Goal: Check status: Check status

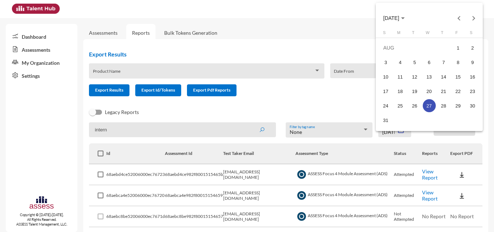
click at [399, 16] on span "AUG 2025" at bounding box center [391, 19] width 16 height 6
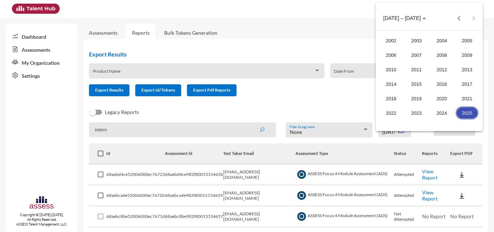
click at [464, 113] on div "2025" at bounding box center [466, 112] width 23 height 13
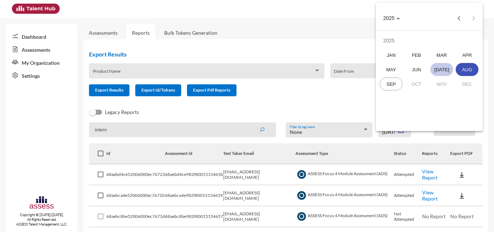
click at [445, 68] on div "JUL" at bounding box center [441, 69] width 23 height 13
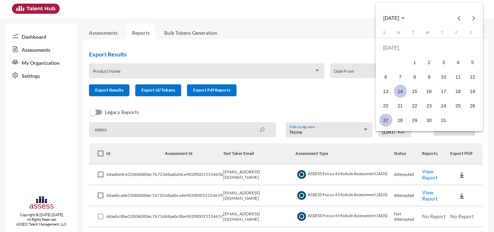
click at [396, 88] on div "14" at bounding box center [399, 91] width 13 height 13
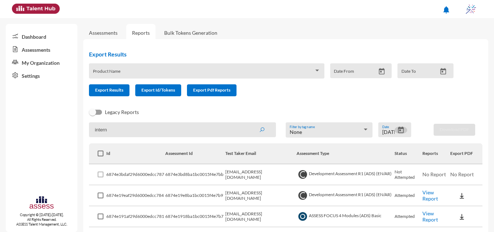
scroll to position [145, 0]
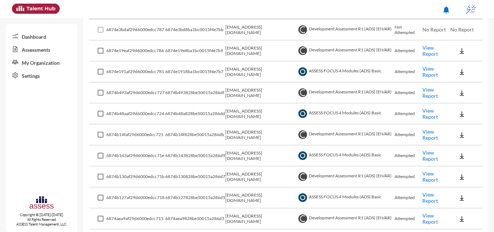
click at [423, 69] on link "View Report" at bounding box center [430, 71] width 16 height 12
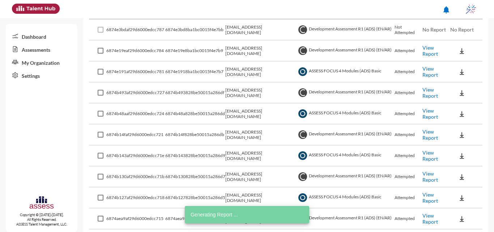
click at [431, 116] on link "View Report" at bounding box center [430, 113] width 16 height 12
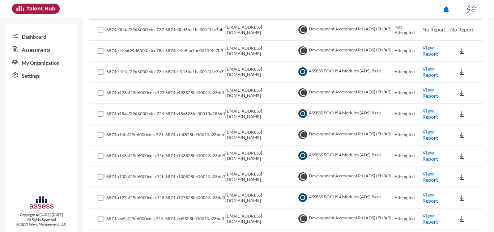
click at [428, 112] on link "View Report" at bounding box center [430, 113] width 16 height 12
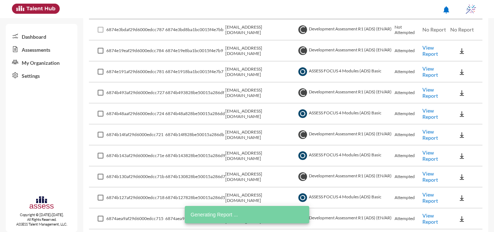
click at [435, 159] on link "View Report" at bounding box center [430, 155] width 16 height 12
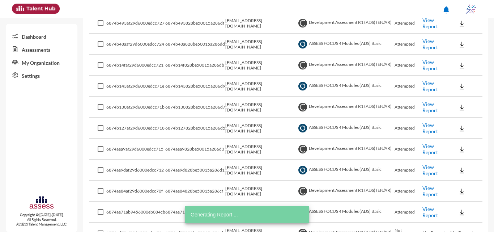
scroll to position [217, 0]
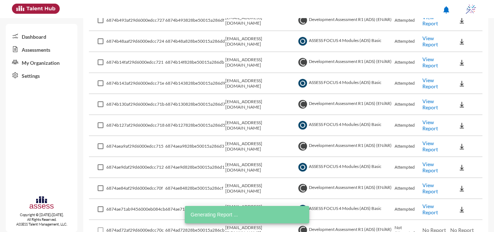
click at [427, 126] on link "View Report" at bounding box center [430, 125] width 16 height 12
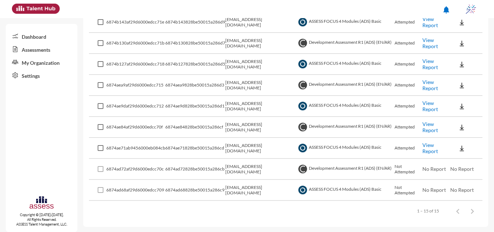
scroll to position [279, 0]
click at [428, 147] on link "View Report" at bounding box center [430, 147] width 16 height 12
click at [428, 101] on link "View Report" at bounding box center [430, 105] width 16 height 12
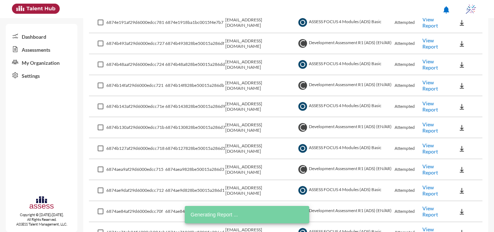
scroll to position [206, 0]
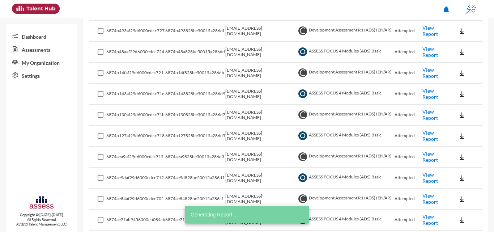
click at [430, 135] on link "View Report" at bounding box center [430, 135] width 16 height 12
click at [430, 95] on link "View Report" at bounding box center [430, 93] width 16 height 12
click at [421, 91] on td "Attempted" at bounding box center [408, 93] width 28 height 21
click at [427, 91] on link "View Report" at bounding box center [430, 93] width 16 height 12
click at [424, 51] on link "View Report" at bounding box center [430, 52] width 16 height 12
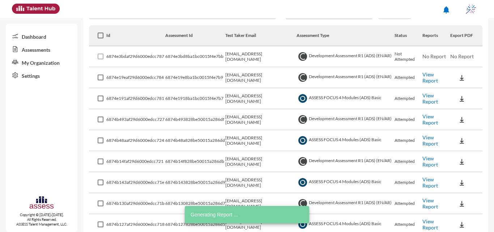
scroll to position [98, 0]
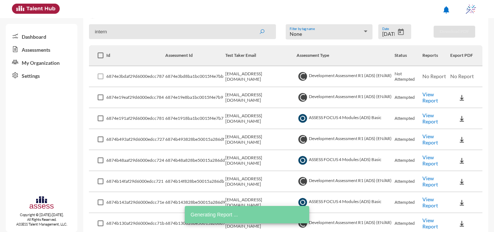
click at [425, 155] on link "View Report" at bounding box center [430, 160] width 16 height 12
click at [432, 115] on link "View Report" at bounding box center [430, 118] width 16 height 12
click at [397, 34] on icon "Open calendar" at bounding box center [401, 32] width 8 height 8
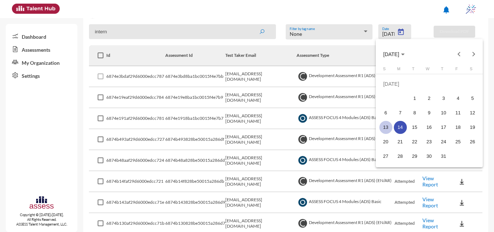
click at [381, 125] on div "13" at bounding box center [385, 127] width 13 height 13
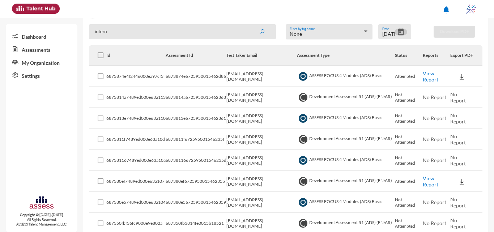
click at [434, 78] on link "View Report" at bounding box center [430, 76] width 16 height 12
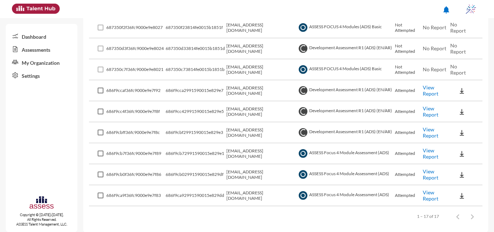
scroll to position [315, 0]
click at [428, 155] on link "View Report" at bounding box center [430, 153] width 16 height 12
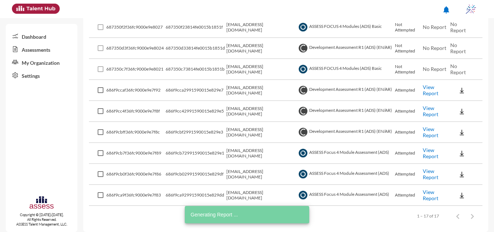
click at [430, 177] on link "View Report" at bounding box center [430, 174] width 16 height 12
click at [426, 192] on link "View Report" at bounding box center [430, 195] width 16 height 12
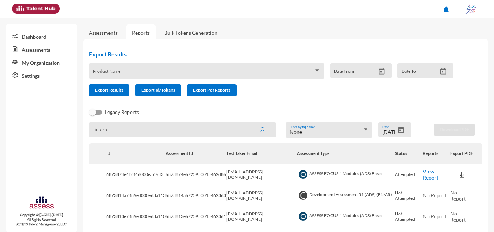
scroll to position [36, 0]
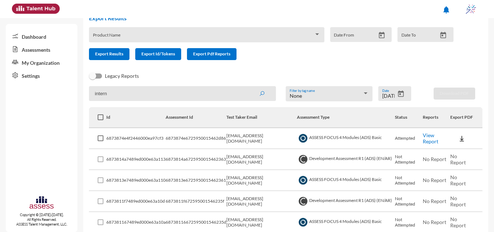
click at [398, 93] on icon "Open calendar" at bounding box center [401, 93] width 6 height 7
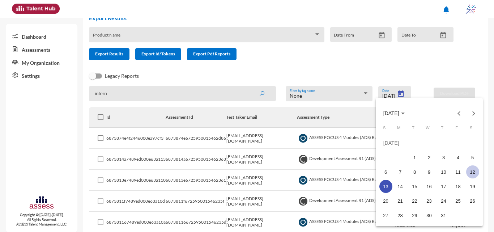
click at [469, 171] on div "12" at bounding box center [472, 171] width 13 height 13
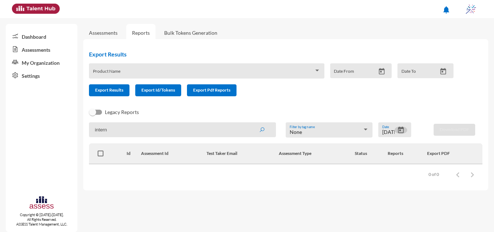
scroll to position [0, 0]
click at [400, 129] on icon "Open calendar" at bounding box center [401, 129] width 6 height 7
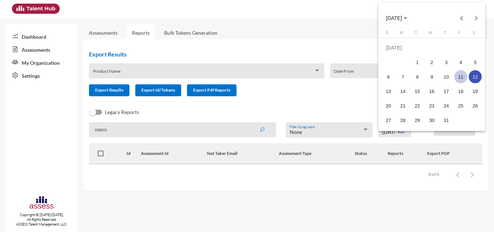
click at [461, 75] on div "11" at bounding box center [460, 76] width 13 height 13
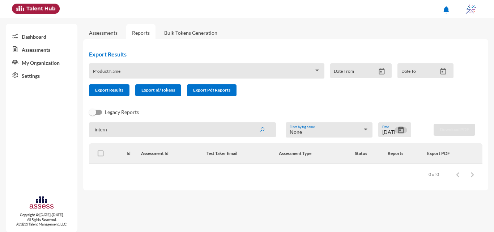
click at [465, 80] on div "Export Results Product Name Date From Date To Export Results Export Id/Tokens E…" at bounding box center [273, 76] width 393 height 63
click at [397, 130] on icon "Open calendar" at bounding box center [401, 130] width 8 height 8
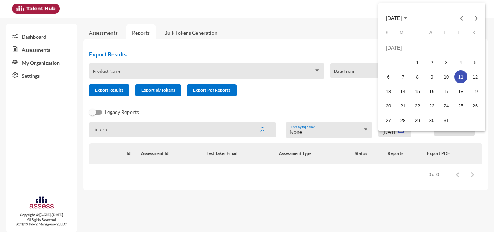
click at [184, 224] on div at bounding box center [247, 116] width 494 height 232
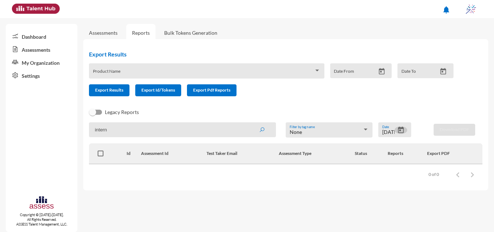
click at [395, 131] on button "Open calendar" at bounding box center [400, 130] width 13 height 8
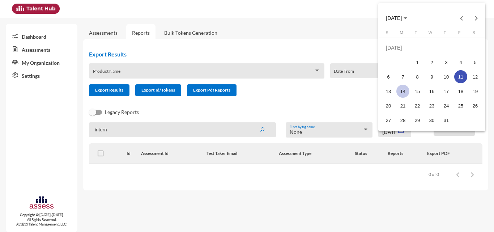
click at [403, 90] on div "14" at bounding box center [402, 91] width 13 height 13
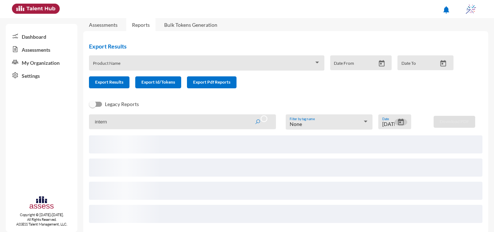
scroll to position [16, 0]
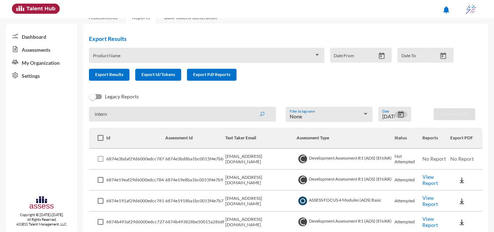
click at [399, 113] on icon "Open calendar" at bounding box center [401, 114] width 6 height 7
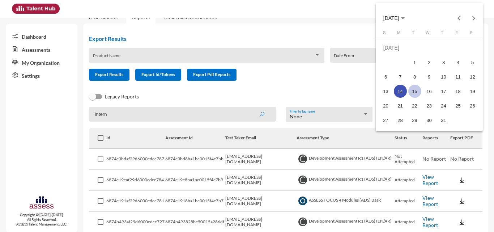
click at [414, 94] on div "15" at bounding box center [414, 91] width 13 height 13
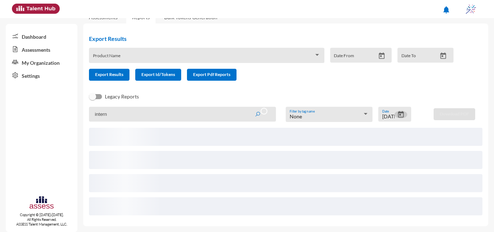
scroll to position [6, 0]
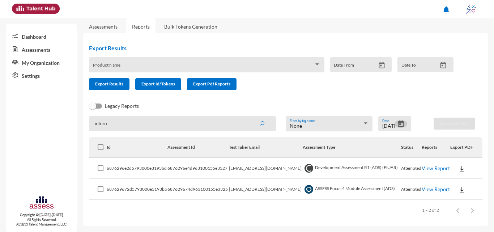
click at [426, 188] on link "View Report" at bounding box center [435, 189] width 28 height 6
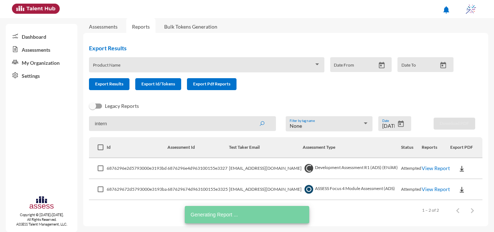
click at [398, 122] on icon "Open calendar" at bounding box center [401, 123] width 6 height 7
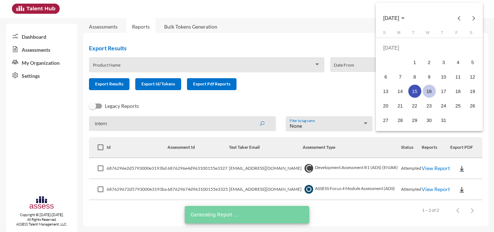
click at [428, 90] on div "16" at bounding box center [428, 91] width 13 height 13
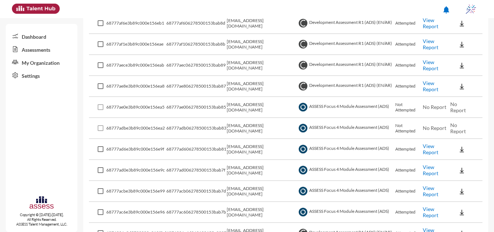
scroll to position [196, 0]
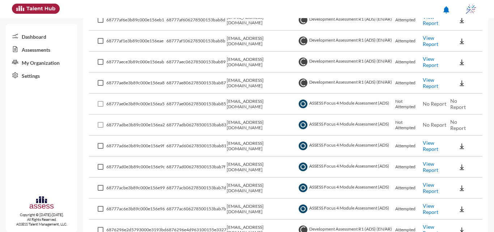
click at [432, 146] on link "View Report" at bounding box center [430, 145] width 16 height 12
click at [430, 166] on link "View Report" at bounding box center [430, 166] width 16 height 12
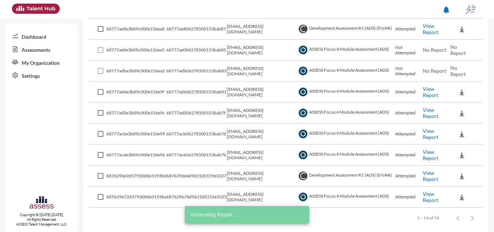
scroll to position [258, 0]
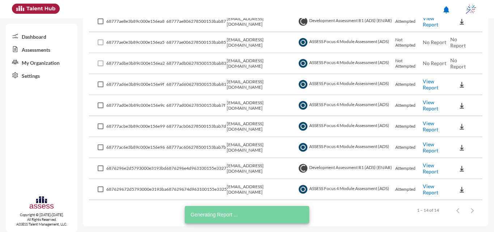
click at [429, 141] on link "View Report" at bounding box center [430, 147] width 16 height 12
click at [431, 191] on link "View Report" at bounding box center [430, 189] width 16 height 12
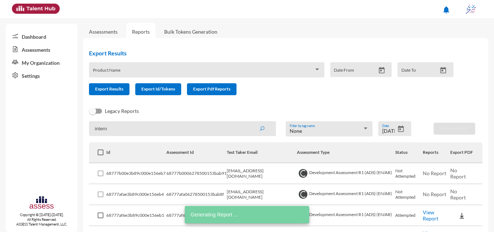
scroll to position [0, 0]
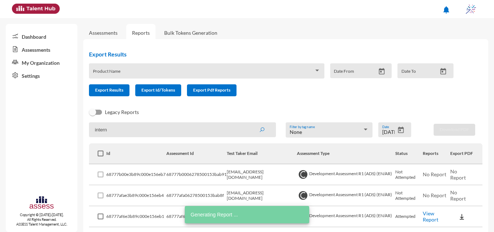
click at [398, 130] on icon "Open calendar" at bounding box center [401, 129] width 6 height 7
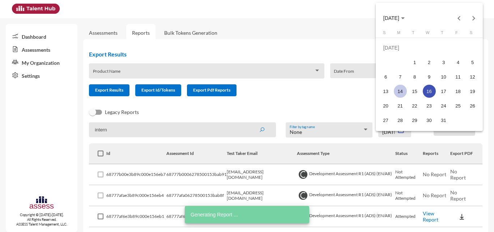
click at [403, 86] on div "14" at bounding box center [399, 91] width 13 height 13
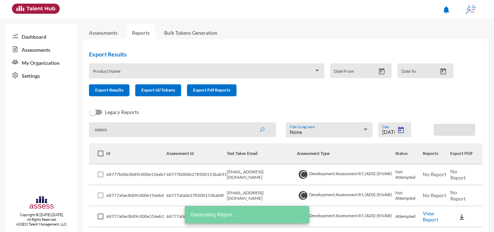
type input "7/14/2025"
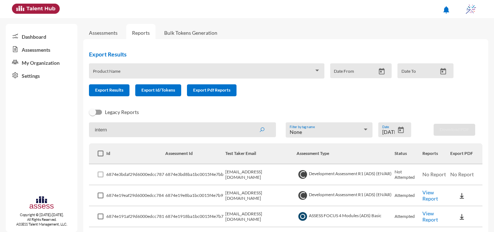
click at [399, 129] on icon "Open calendar" at bounding box center [401, 129] width 6 height 7
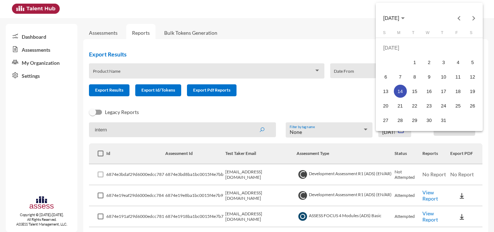
click at [397, 92] on div "14" at bounding box center [399, 91] width 13 height 13
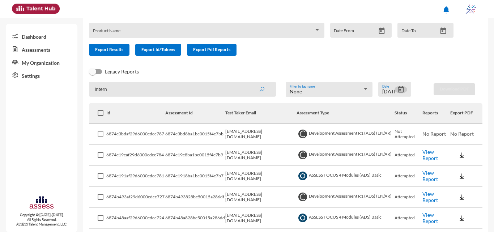
scroll to position [72, 0]
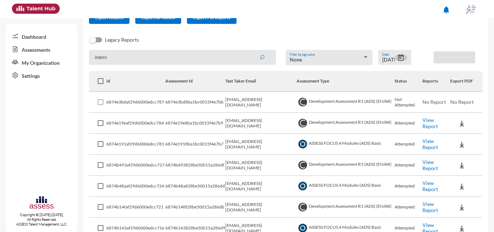
click at [429, 167] on link "View Report" at bounding box center [430, 165] width 16 height 12
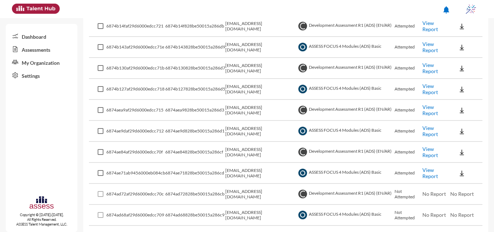
scroll to position [279, 0]
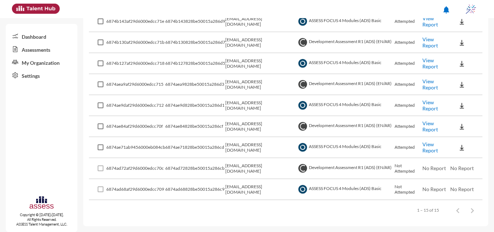
click at [429, 121] on link "View Report" at bounding box center [430, 126] width 16 height 12
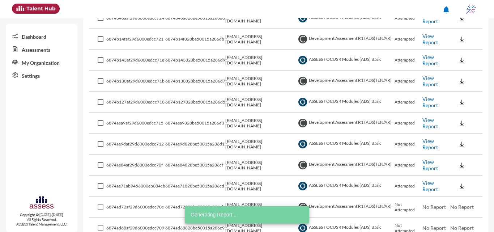
scroll to position [134, 0]
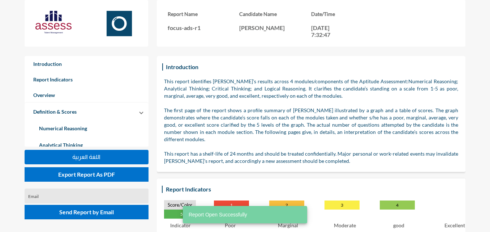
scroll to position [232, 490]
